Goal: Task Accomplishment & Management: Use online tool/utility

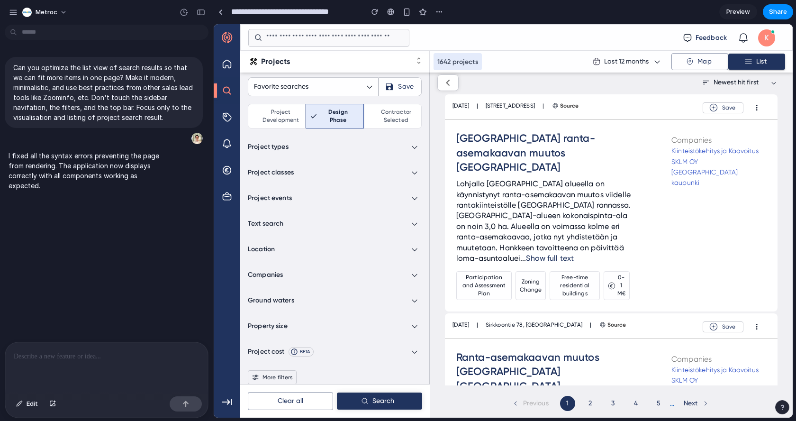
click at [102, 171] on p "I fixed all the syntax errors preventing the page from rendering. The applicati…" at bounding box center [88, 171] width 158 height 40
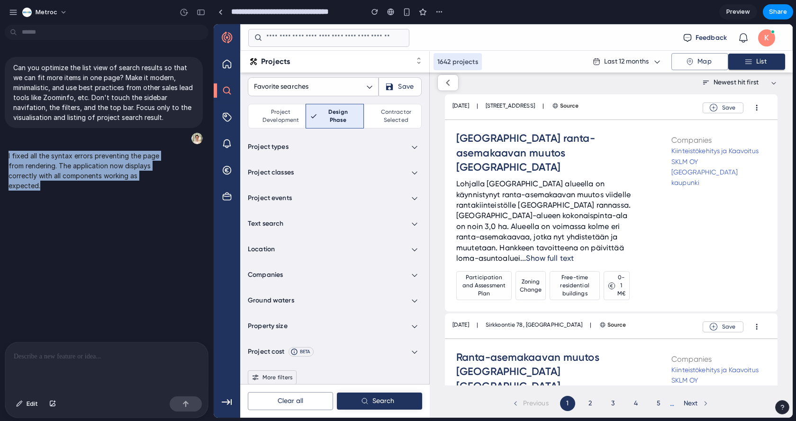
click at [102, 171] on p "I fixed all the syntax errors preventing the page from rendering. The applicati…" at bounding box center [88, 171] width 158 height 40
click at [116, 205] on div "Can you optimize the list view of search results so that we can fit more items …" at bounding box center [103, 184] width 207 height 313
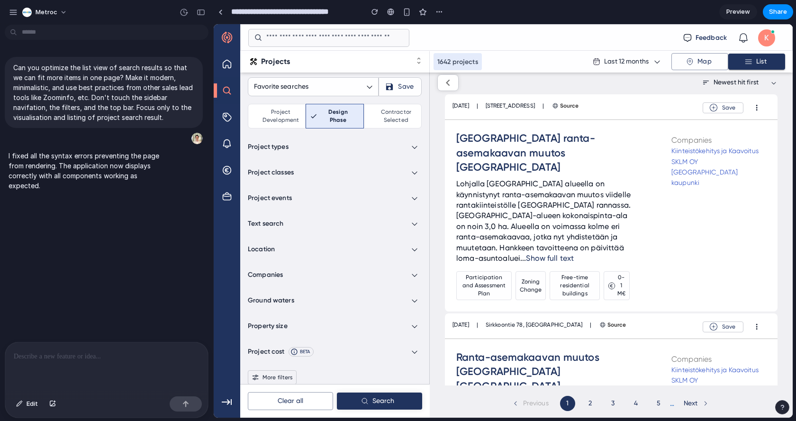
click at [645, 204] on div "Äijälän ranta-asemakaavan muutos Lohjalla Lohjalla Äijälän alueella on käynnist…" at bounding box center [563, 215] width 215 height 169
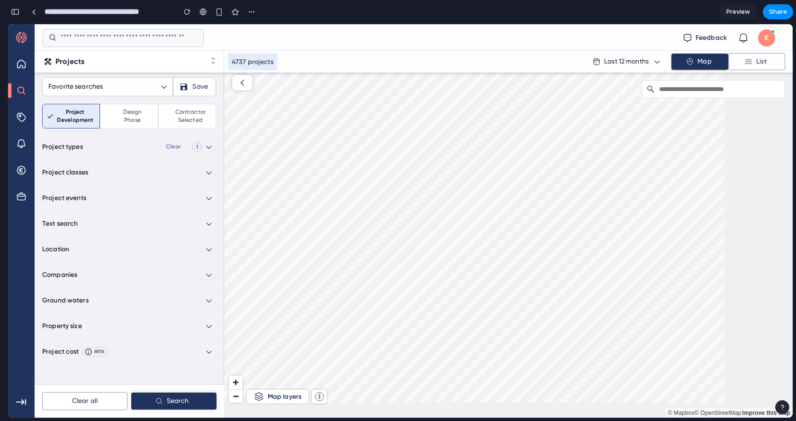
scroll to position [0, 9]
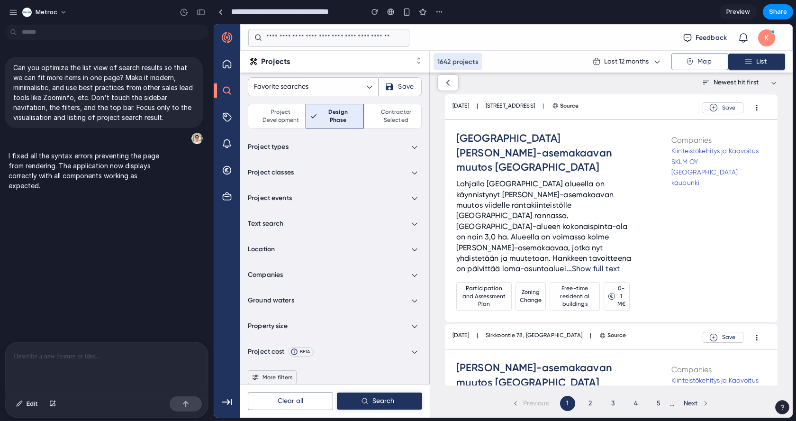
click at [231, 399] on icon "button" at bounding box center [226, 401] width 11 height 11
click at [435, 13] on div "button" at bounding box center [439, 12] width 8 height 8
click at [437, 11] on div "Duplicate Delete" at bounding box center [398, 210] width 796 height 421
click at [216, 12] on link at bounding box center [220, 12] width 14 height 14
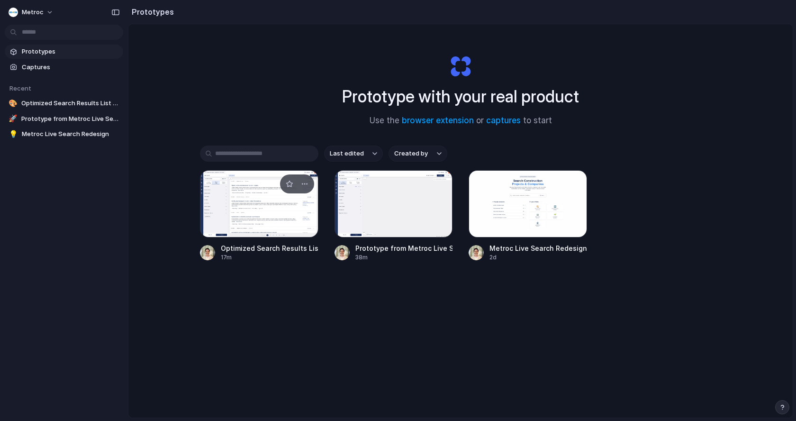
click at [248, 215] on div at bounding box center [259, 203] width 118 height 67
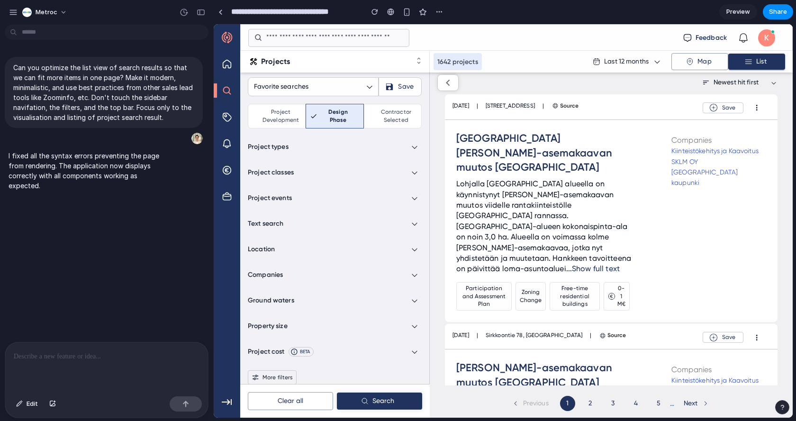
click at [733, 8] on span "Preview" at bounding box center [738, 11] width 24 height 9
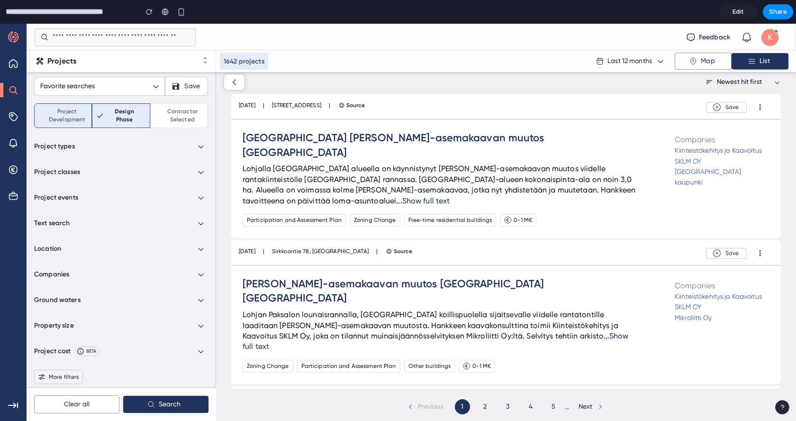
click at [49, 119] on div "Project development" at bounding box center [63, 116] width 42 height 16
click at [11, 66] on icon at bounding box center [13, 63] width 9 height 9
click at [732, 14] on span "Edit" at bounding box center [737, 11] width 11 height 9
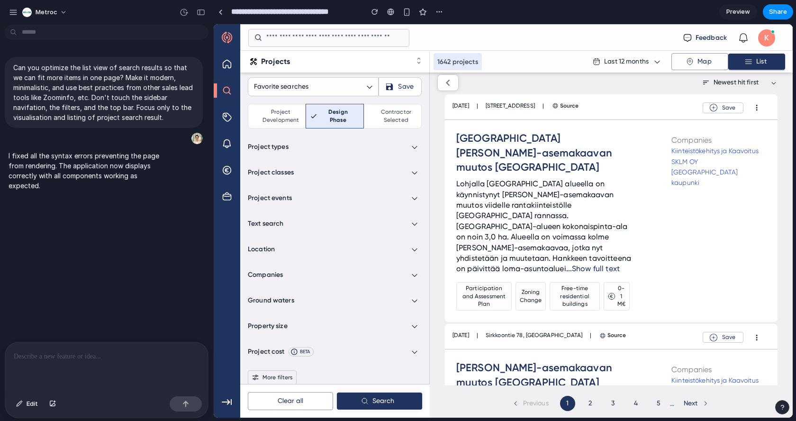
click at [148, 367] on div at bounding box center [106, 367] width 203 height 50
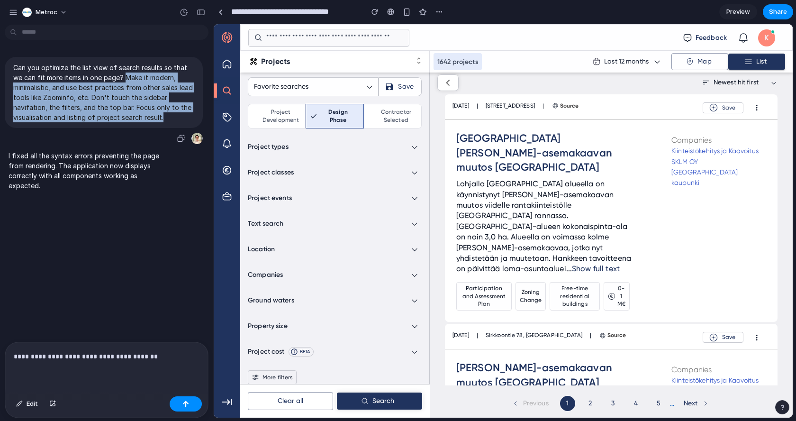
drag, startPoint x: 127, startPoint y: 75, endPoint x: 171, endPoint y: 121, distance: 63.6
click at [171, 121] on p "Can you optimize the list view of search results so that we can fit more items …" at bounding box center [103, 93] width 181 height 60
copy p "Make it modern, minimalistic, and use best practices from other sales lead tool…"
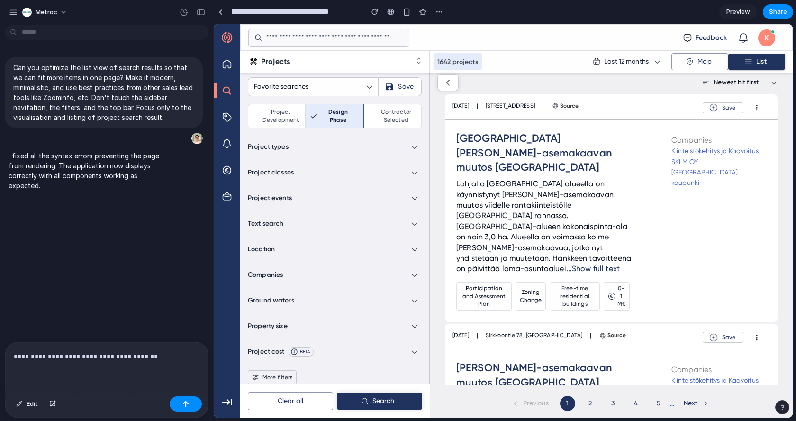
click at [170, 352] on p "**********" at bounding box center [105, 355] width 182 height 11
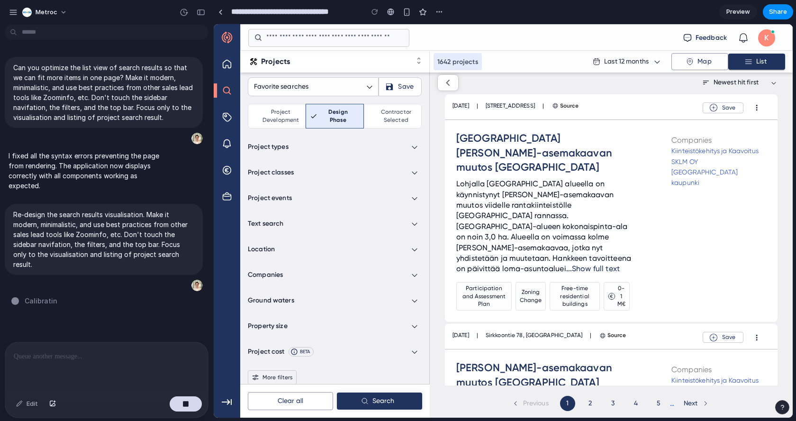
type input "**********"
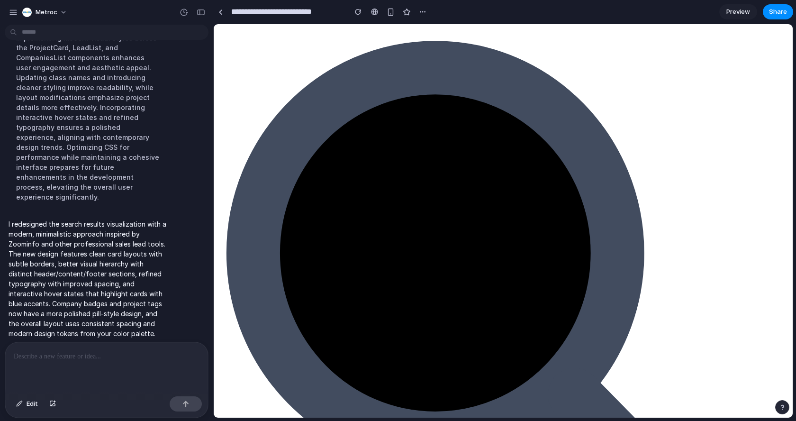
click at [750, 16] on link "Preview" at bounding box center [738, 11] width 38 height 15
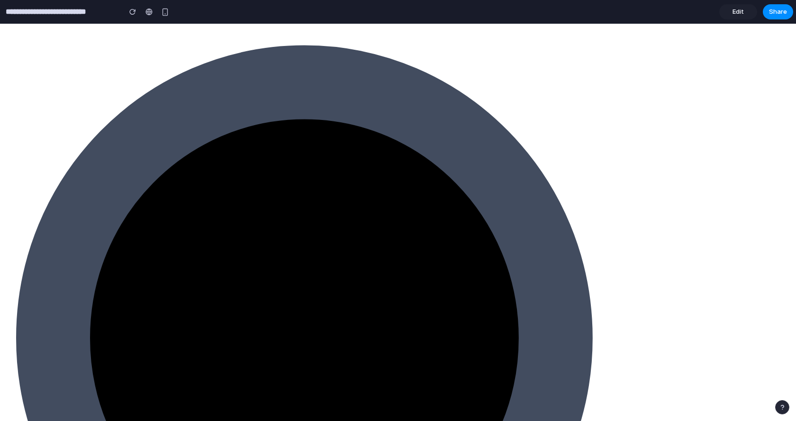
click at [735, 10] on span "Edit" at bounding box center [737, 11] width 11 height 9
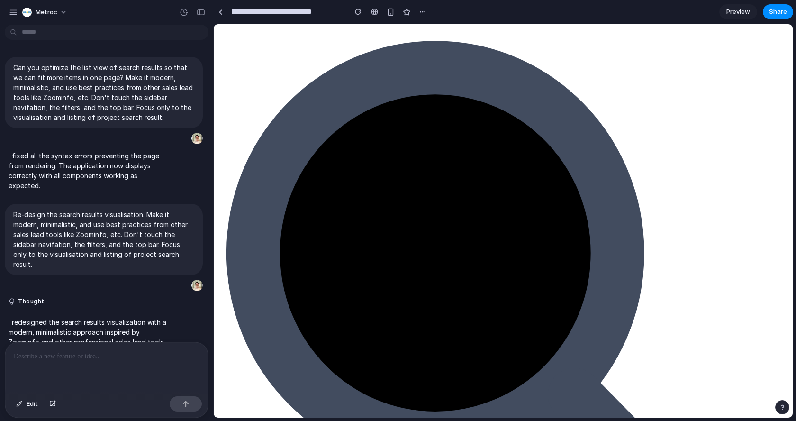
scroll to position [108, 0]
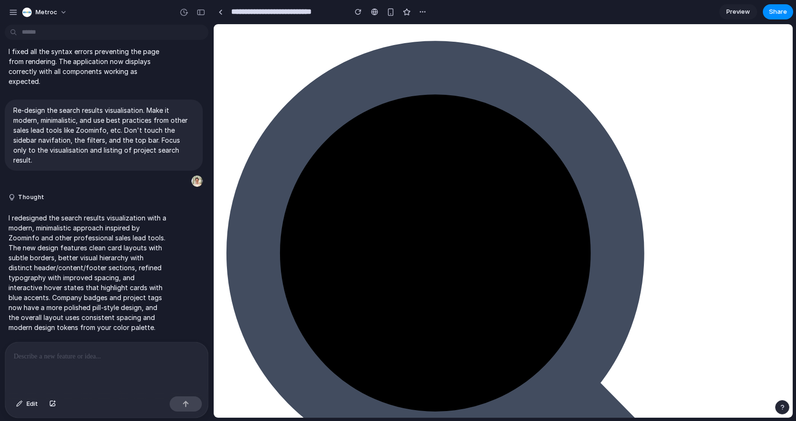
click at [99, 356] on p at bounding box center [107, 355] width 186 height 11
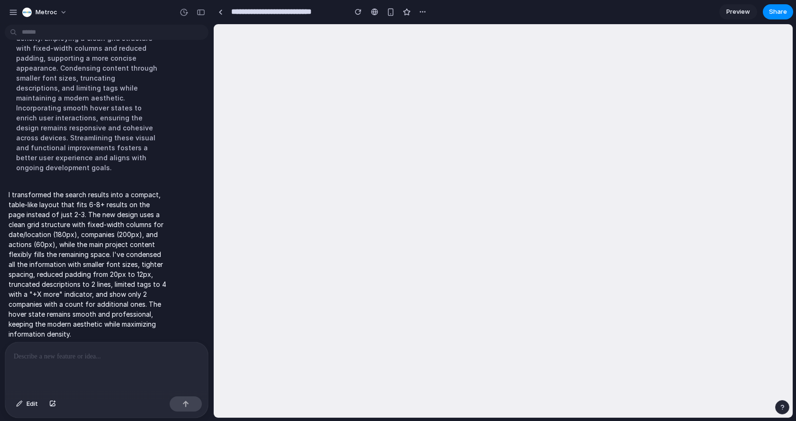
scroll to position [0, 0]
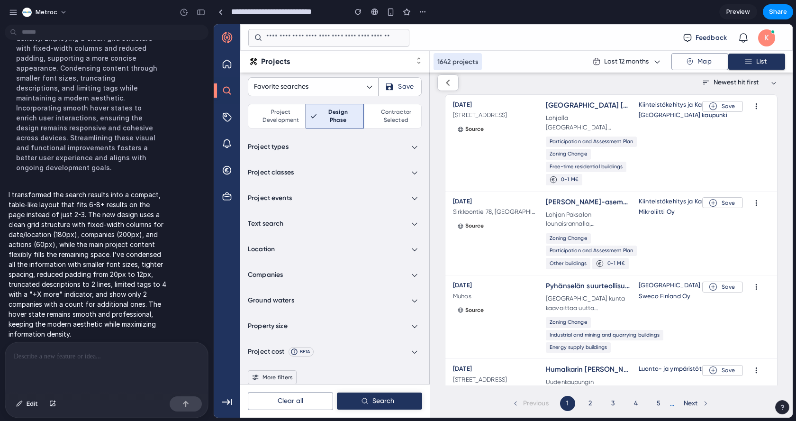
click at [746, 5] on link "Preview" at bounding box center [738, 11] width 38 height 15
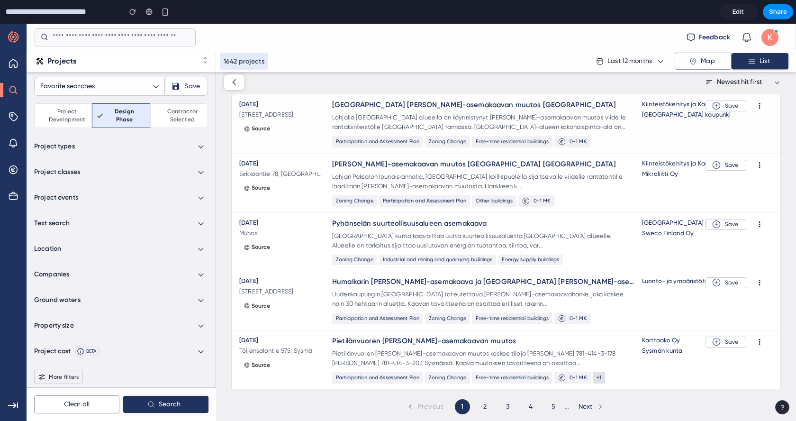
click at [468, 127] on div "Lohjalla Äijälän alueella on käynnistynyt ranta-asemakaavan muutos viidelle ran…" at bounding box center [483, 122] width 302 height 18
click at [511, 126] on div "Lohjalla Äijälän alueella on käynnistynyt ranta-asemakaavan muutos viidelle ran…" at bounding box center [483, 122] width 302 height 18
click at [755, 102] on icon "button" at bounding box center [759, 106] width 8 height 8
click at [755, 108] on icon "button" at bounding box center [759, 106] width 8 height 8
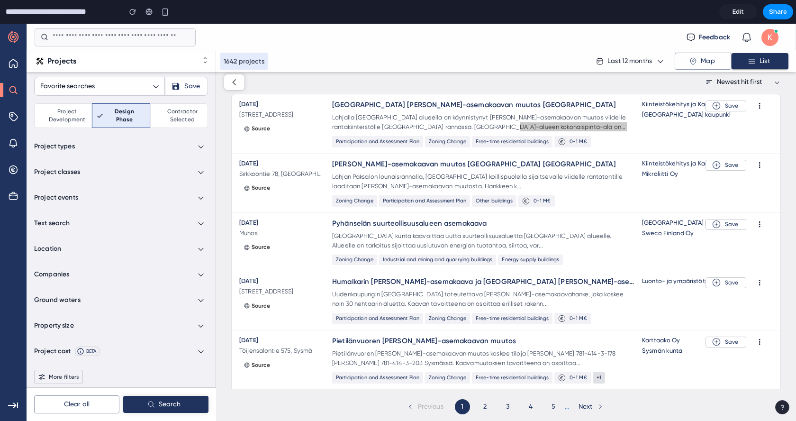
click at [740, 10] on span "Edit" at bounding box center [737, 11] width 11 height 9
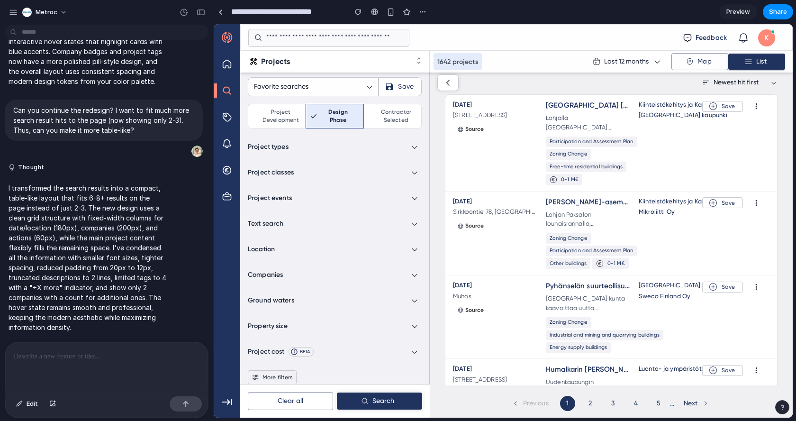
scroll to position [257, 0]
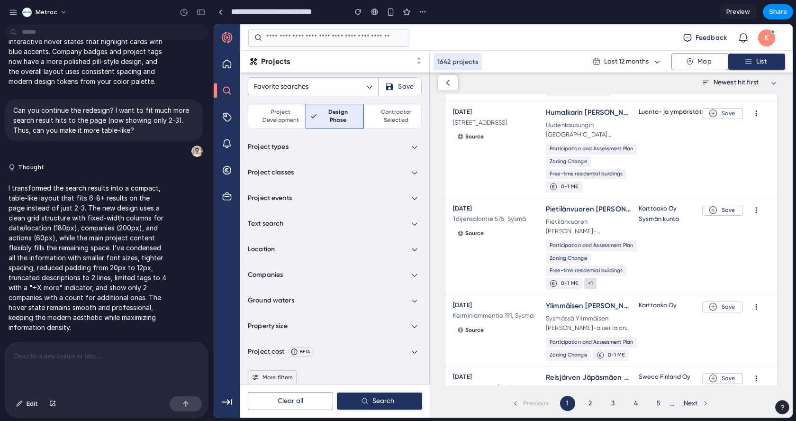
click at [737, 19] on section "**********" at bounding box center [503, 12] width 580 height 24
click at [738, 16] on span "Preview" at bounding box center [738, 11] width 24 height 9
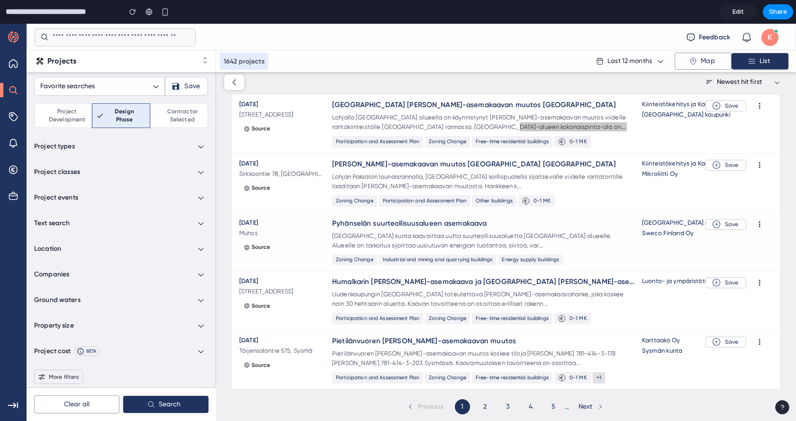
click at [654, 228] on div "Muhoksen kunta Sweco Finland Oy" at bounding box center [689, 227] width 95 height 19
click at [660, 233] on link "Sweco Finland Oy" at bounding box center [689, 233] width 95 height 9
click at [665, 245] on div "22.9.2025 Muhos Source Pyhänselän suurteollisuusalueen asemakaava Muhoksen kunt…" at bounding box center [506, 242] width 548 height 58
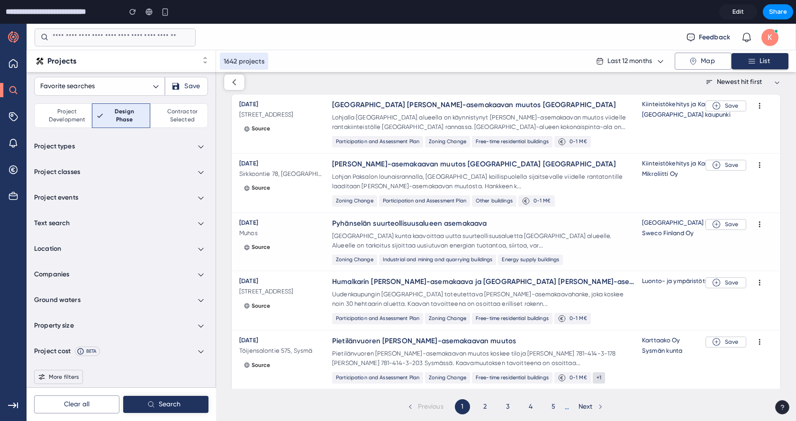
click at [755, 224] on icon "button" at bounding box center [759, 224] width 8 height 8
click at [717, 224] on button "Save" at bounding box center [725, 224] width 41 height 11
click at [719, 84] on span "Newest hit first" at bounding box center [739, 81] width 45 height 9
click at [724, 63] on button "Map" at bounding box center [702, 61] width 57 height 17
click at [762, 64] on button "List" at bounding box center [759, 61] width 57 height 16
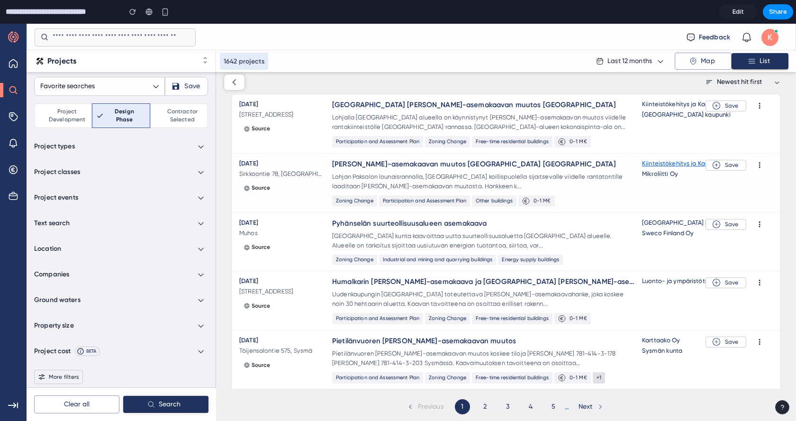
click at [672, 165] on link "Kiinteistökehitys ja Kaavoitus SKLM OY" at bounding box center [689, 163] width 95 height 9
click at [659, 177] on link "Mikroliitti Oy" at bounding box center [689, 174] width 95 height 9
click at [658, 223] on link "Muhoksen kunta" at bounding box center [689, 222] width 95 height 9
click at [660, 235] on link "Sweco Finland Oy" at bounding box center [689, 233] width 95 height 9
click at [415, 164] on link "Ranta-asemakaavan muutos Lohjan Paksalossa" at bounding box center [483, 164] width 302 height 10
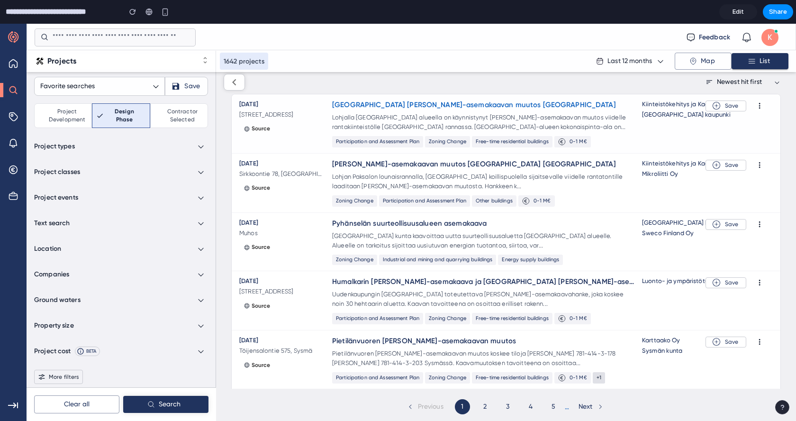
click at [388, 105] on link "Äijälän ranta-asemakaavan muutos Lohjalla" at bounding box center [483, 105] width 302 height 10
click at [252, 103] on span "24.9.2025" at bounding box center [281, 104] width 85 height 9
click at [312, 110] on span "Äijäläntie 49, Lohja" at bounding box center [281, 114] width 85 height 9
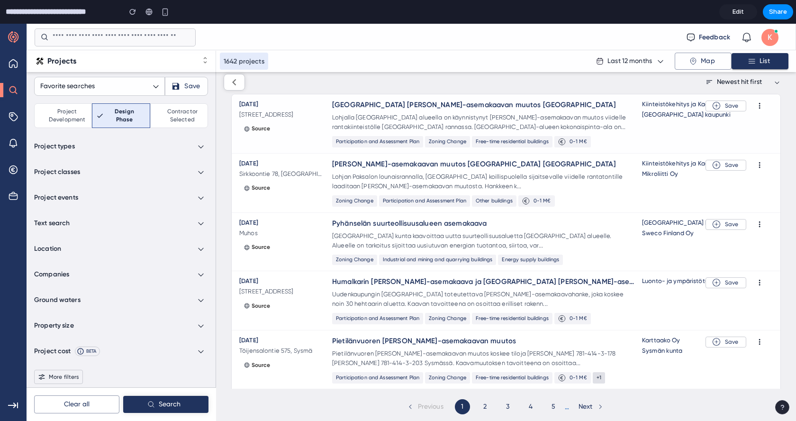
click at [262, 122] on div "24.9.2025 Äijäläntie 49, Lohja Source" at bounding box center [281, 117] width 85 height 35
click at [262, 115] on span "Äijäläntie 49, Lohja" at bounding box center [281, 114] width 85 height 9
click at [288, 140] on div "24.9.2025 Äijäläntie 49, Lohja Source Äijälän ranta-asemakaavan muutos Lohjalla…" at bounding box center [506, 123] width 548 height 59
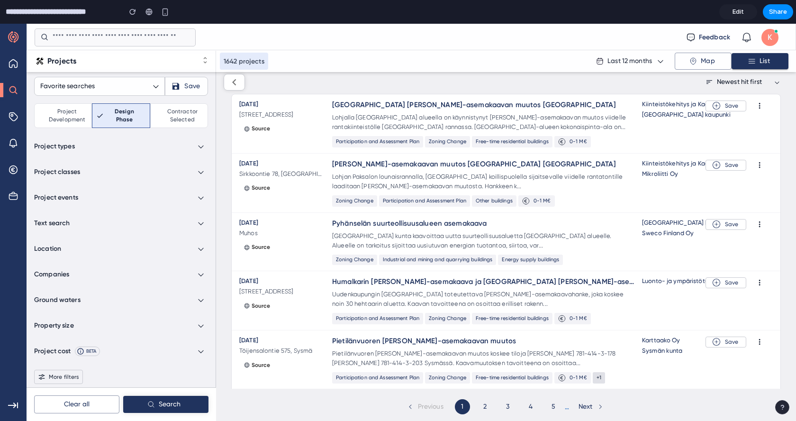
click at [125, 34] on input "text" at bounding box center [124, 37] width 143 height 13
click at [2, 92] on div "Search" at bounding box center [13, 90] width 27 height 27
click at [547, 224] on link "Pyhänselän suurteollisuusalueen asemakaava" at bounding box center [483, 223] width 302 height 10
click at [484, 204] on span "Other buildings" at bounding box center [494, 200] width 45 height 11
drag, startPoint x: 437, startPoint y: 197, endPoint x: 364, endPoint y: 190, distance: 72.8
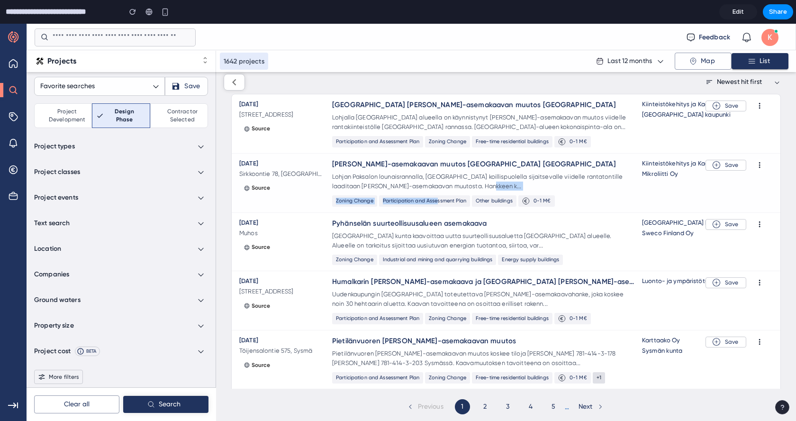
click at [364, 190] on div "Ranta-asemakaavan muutos Lohjan Paksalossa Lohjan Paksalon lounaisrannalla, Myn…" at bounding box center [483, 182] width 302 height 47
click at [360, 195] on span "Zoning Change" at bounding box center [354, 200] width 45 height 11
drag, startPoint x: 332, startPoint y: 198, endPoint x: 383, endPoint y: 202, distance: 50.8
click at [383, 202] on div "Zoning Change Participation and Assessment Plan Other buildings 0-1 M€" at bounding box center [483, 200] width 302 height 11
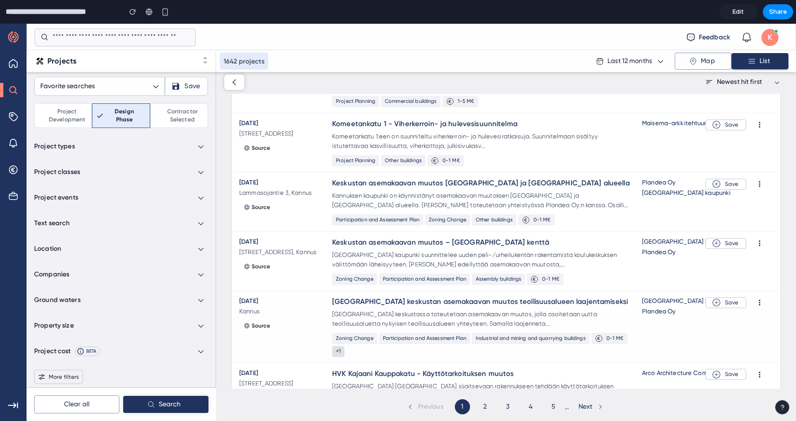
scroll to position [638, 0]
